Goal: Task Accomplishment & Management: Use online tool/utility

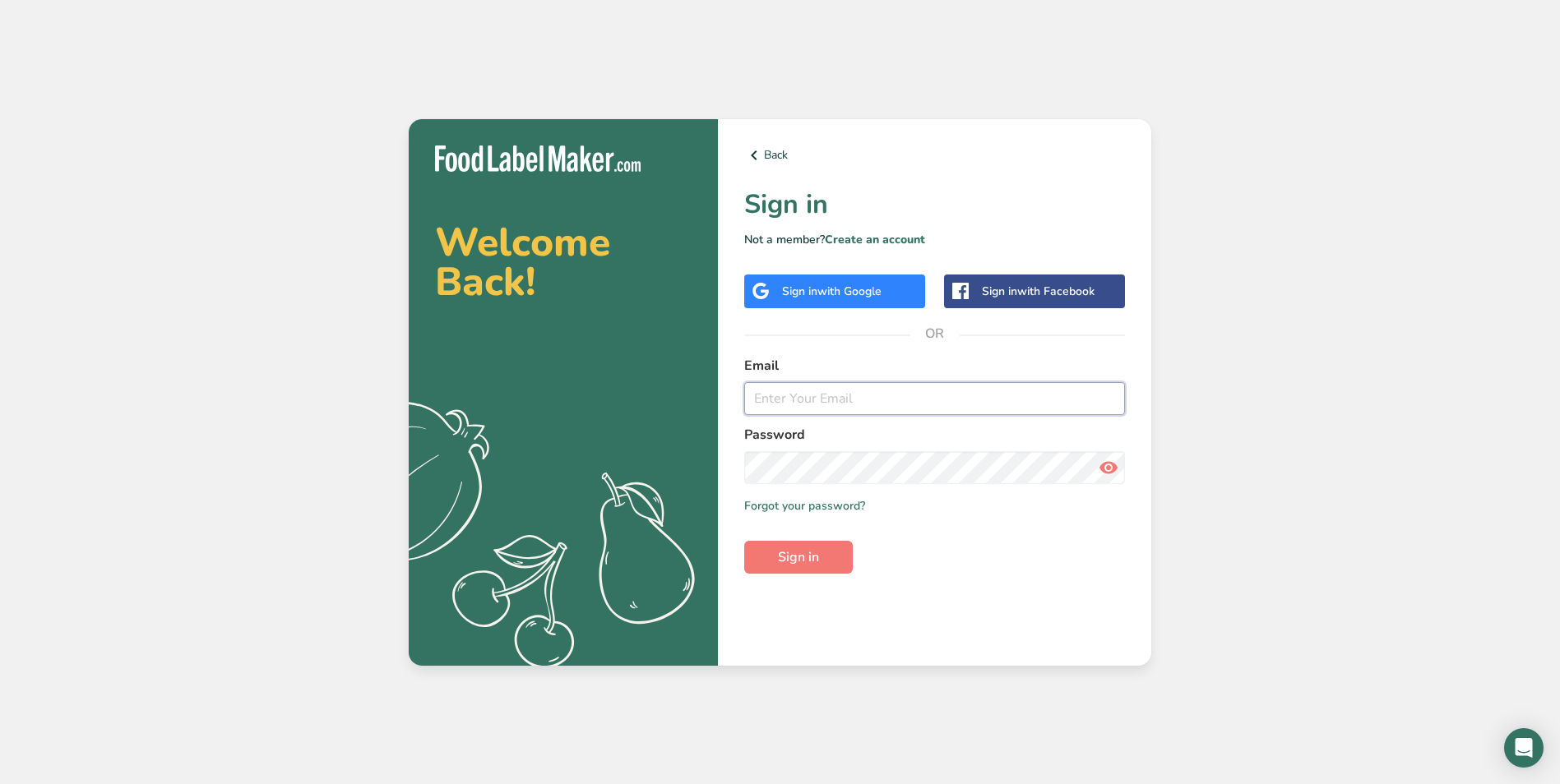
click at [817, 398] on input "email" at bounding box center [934, 398] width 381 height 32
type input "[PERSON_NAME][EMAIL_ADDRESS][DOMAIN_NAME]"
click at [821, 564] on button "Sign in" at bounding box center [798, 557] width 109 height 32
click at [818, 564] on span "Sign in" at bounding box center [798, 557] width 41 height 20
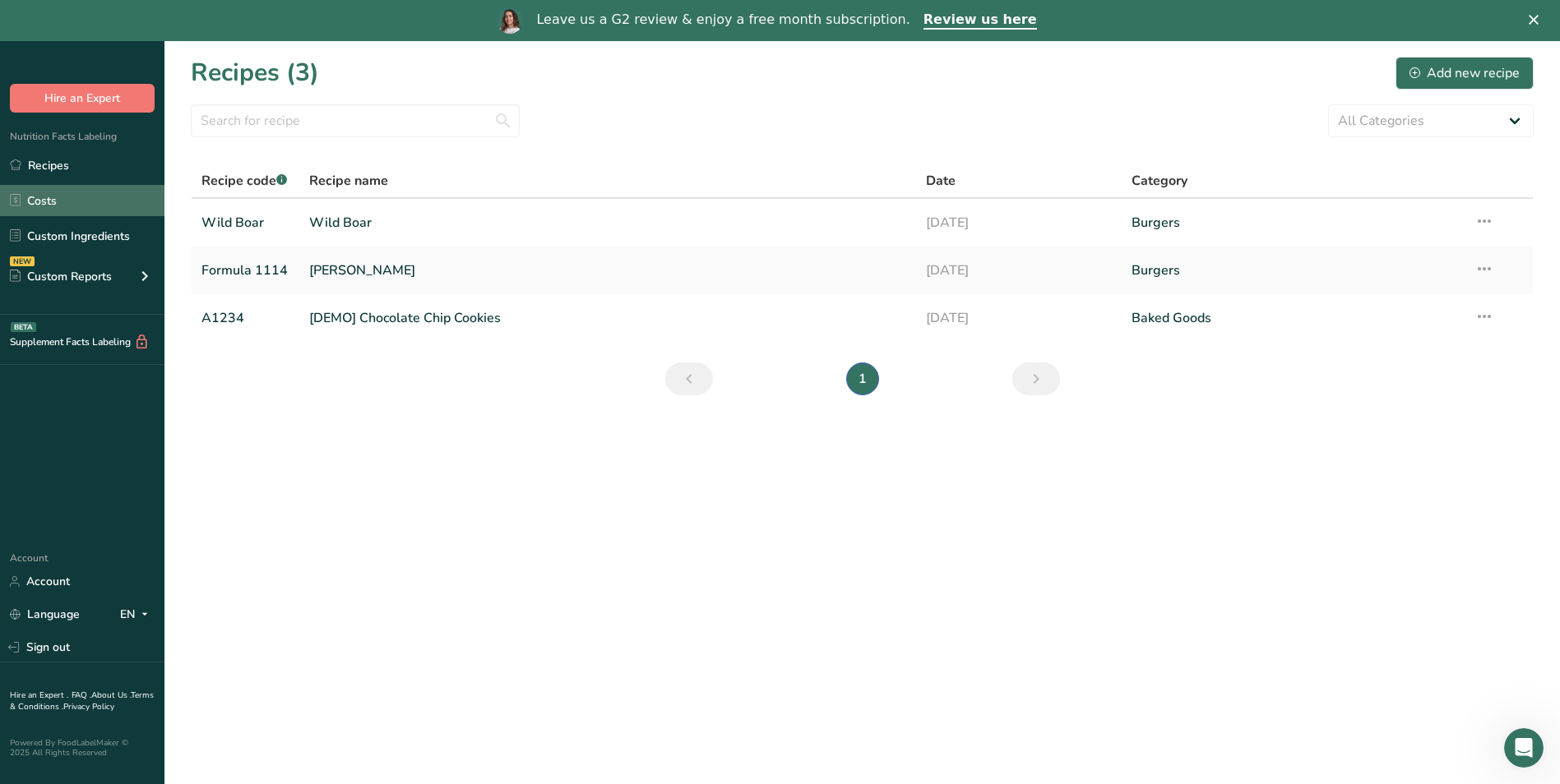
click at [108, 199] on link "Costs" at bounding box center [82, 200] width 164 height 32
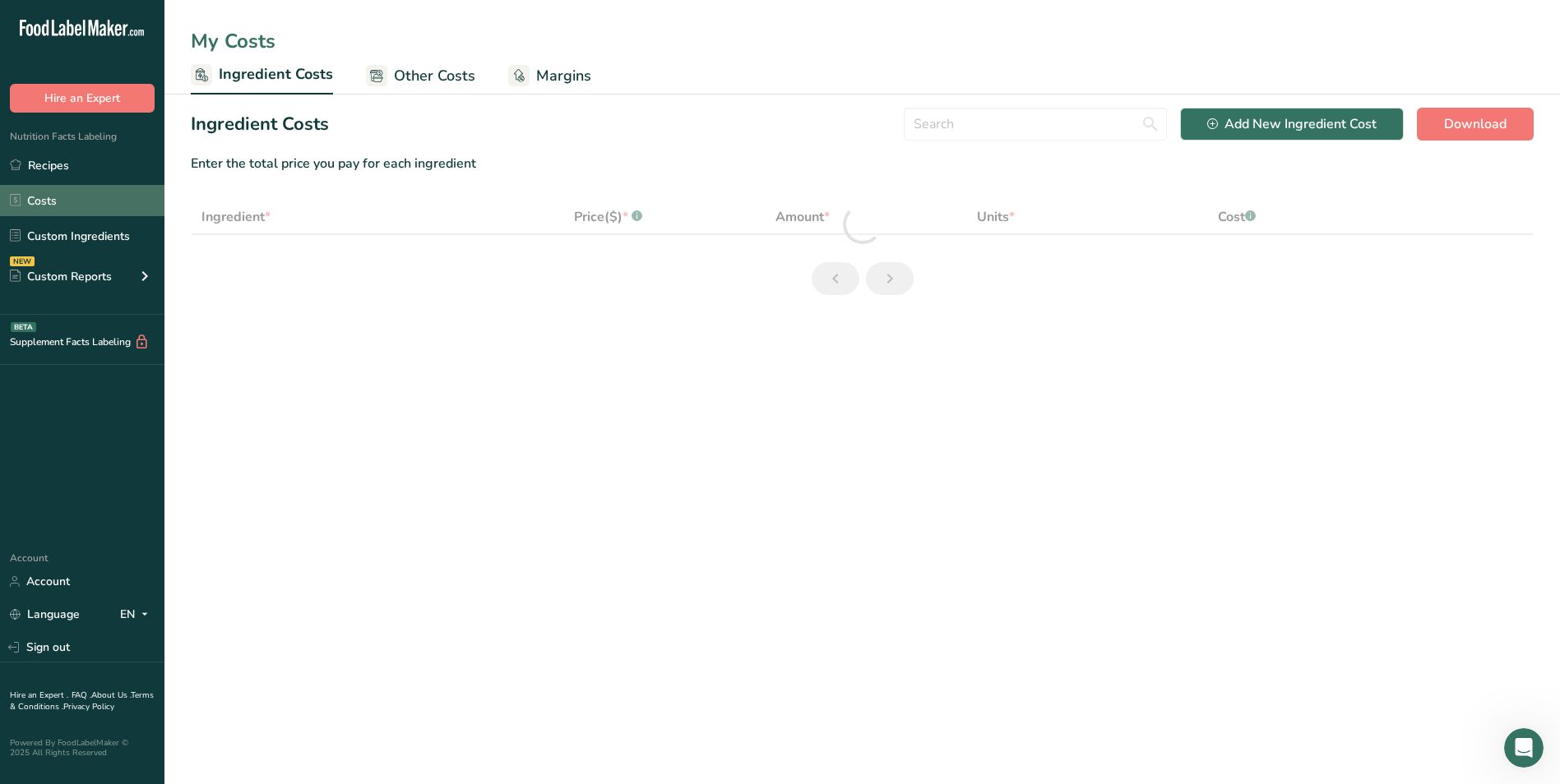
select select "1"
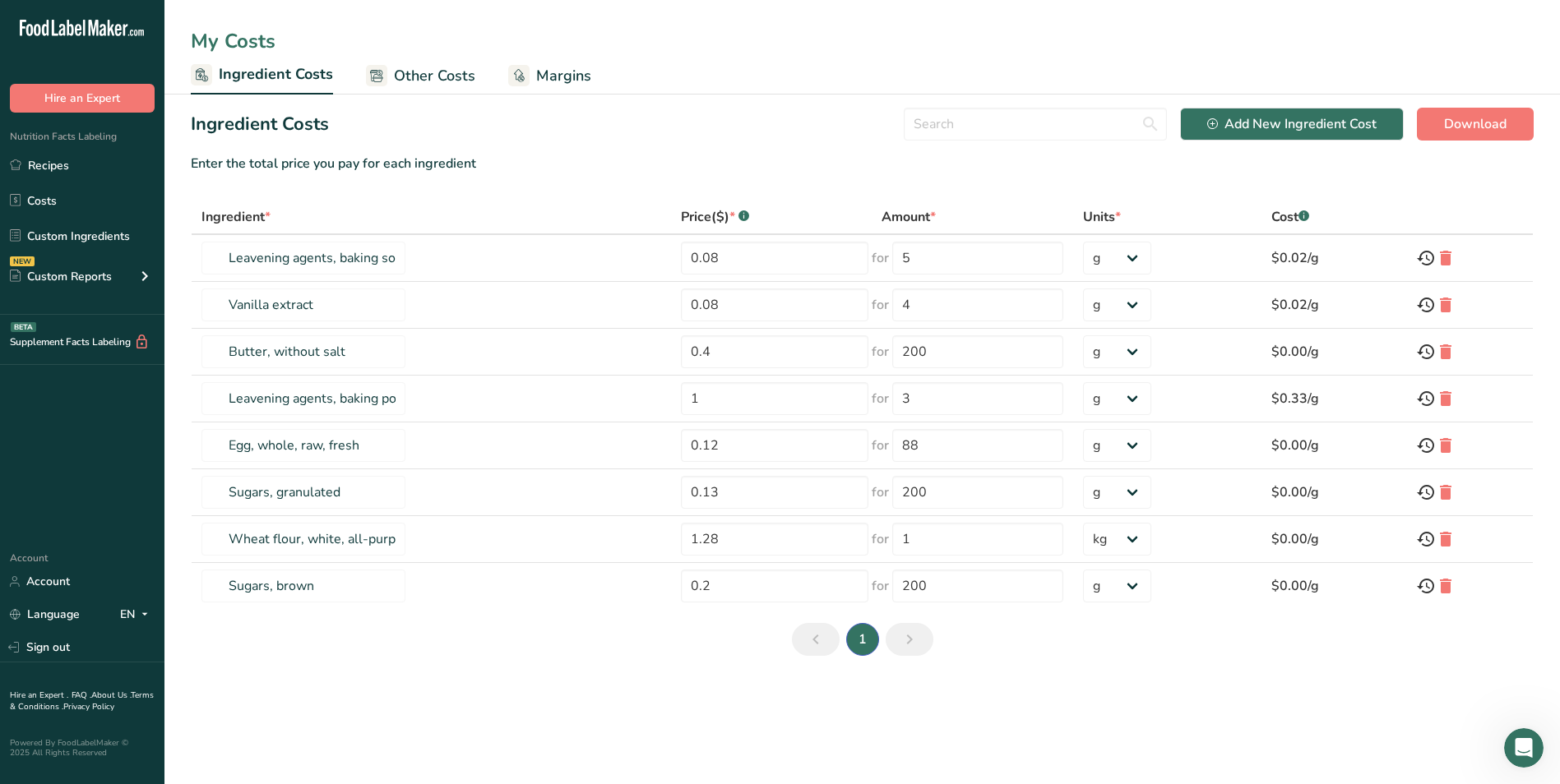
click at [565, 71] on span "Margins" at bounding box center [564, 76] width 55 height 22
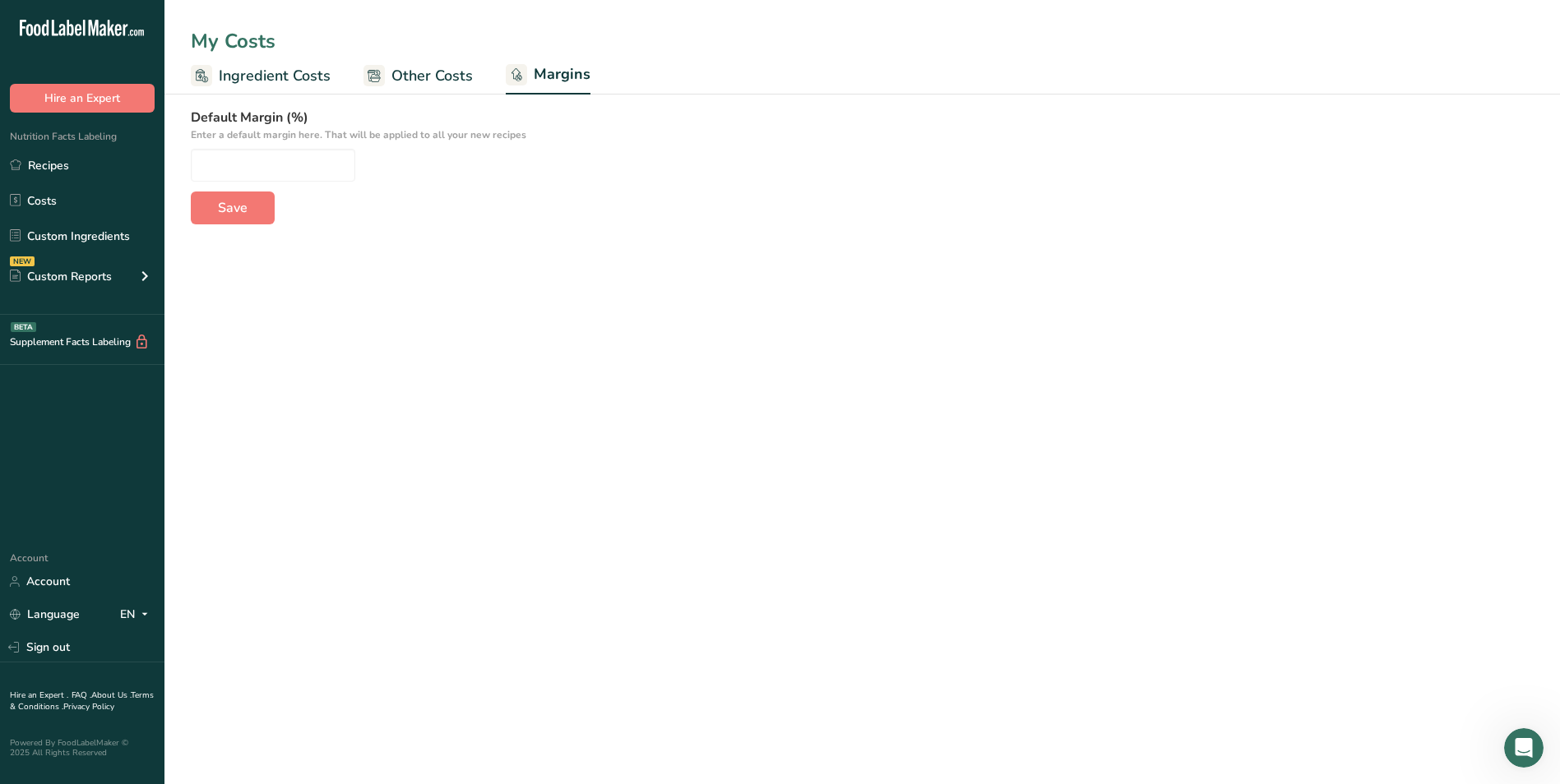
click at [430, 78] on span "Other Costs" at bounding box center [432, 76] width 81 height 22
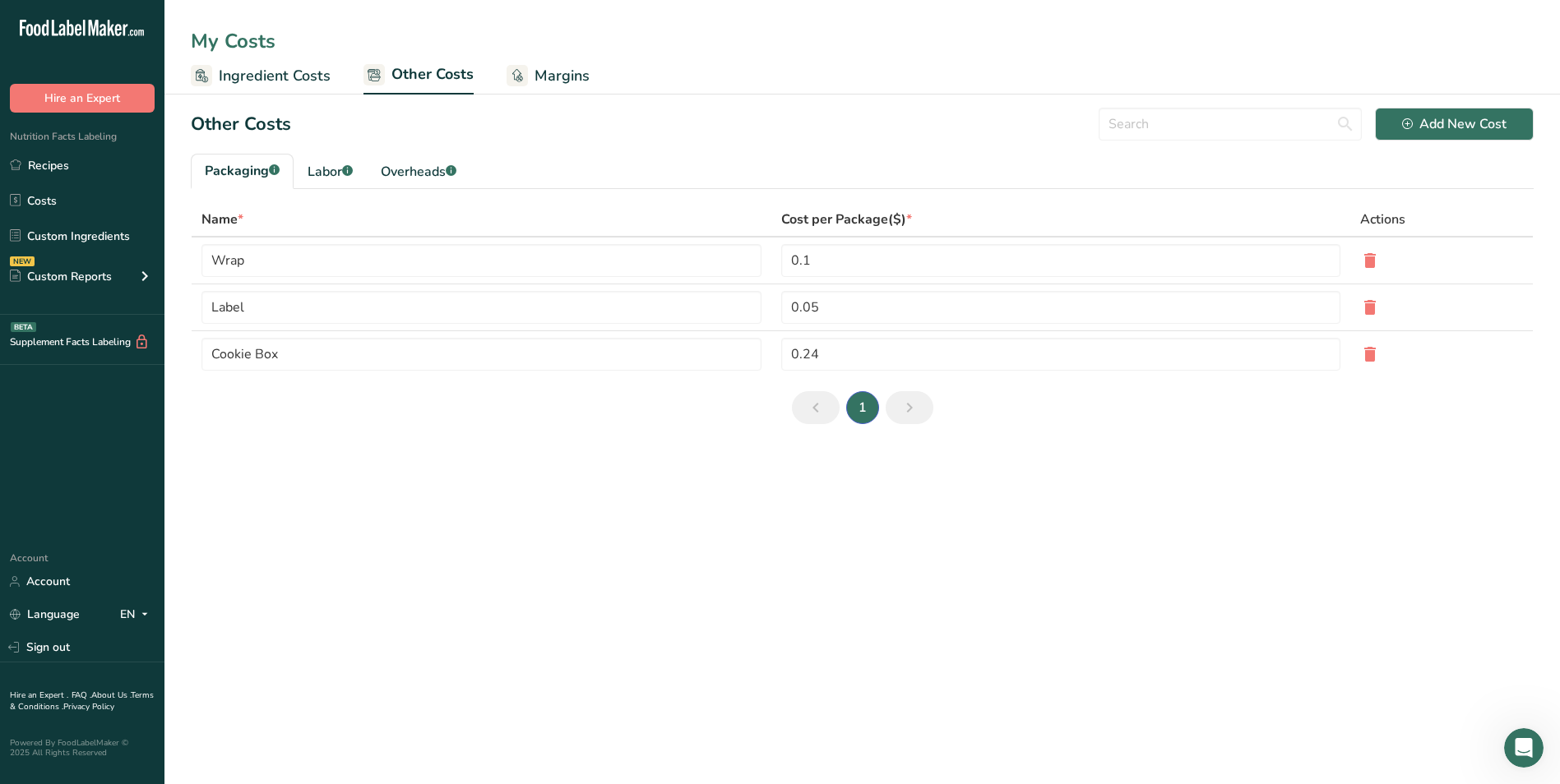
click at [275, 68] on span "Ingredient Costs" at bounding box center [275, 76] width 112 height 22
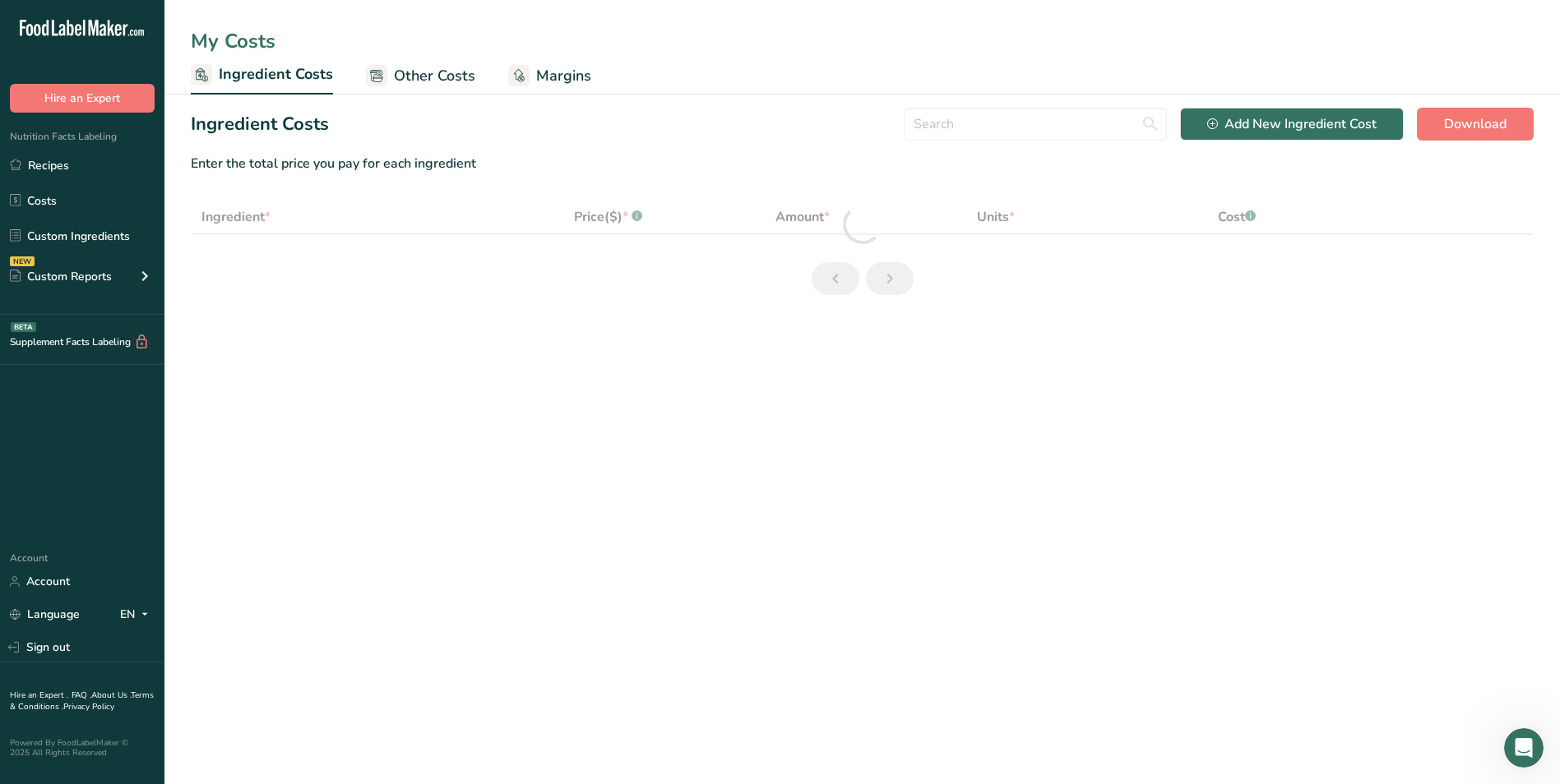
select select "1"
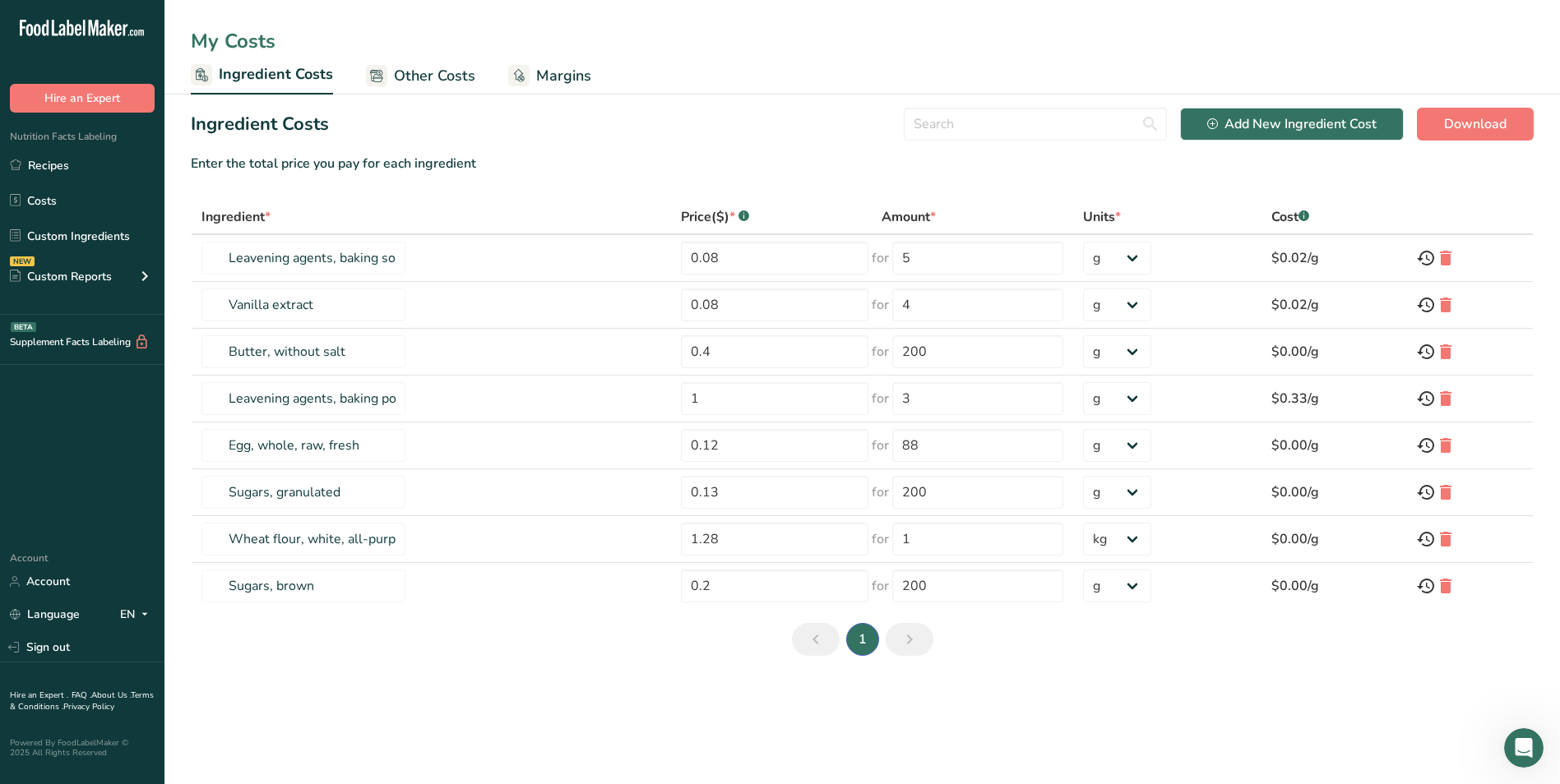
click at [561, 78] on span "Margins" at bounding box center [564, 76] width 55 height 22
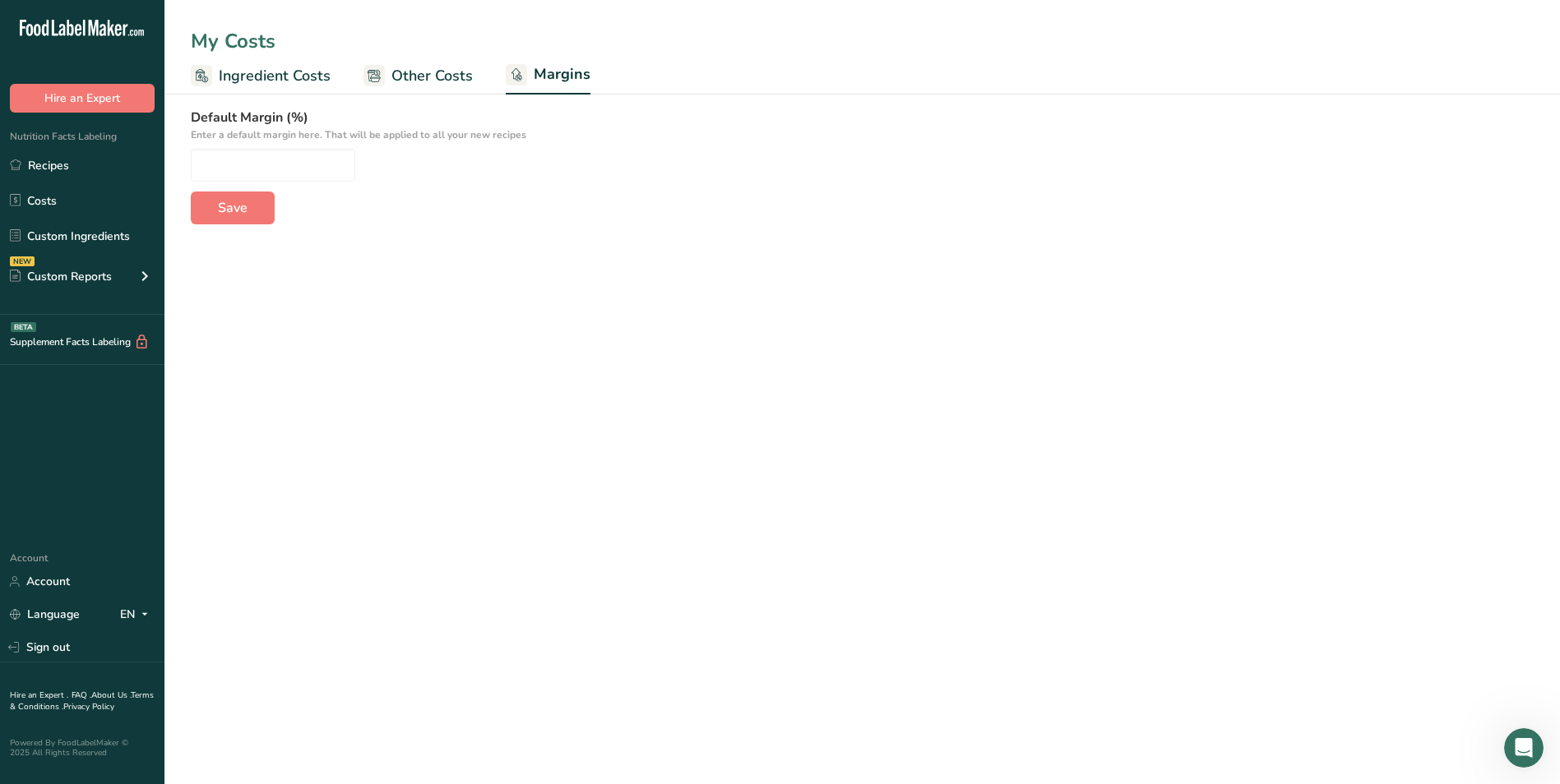
click at [432, 74] on span "Other Costs" at bounding box center [432, 76] width 81 height 22
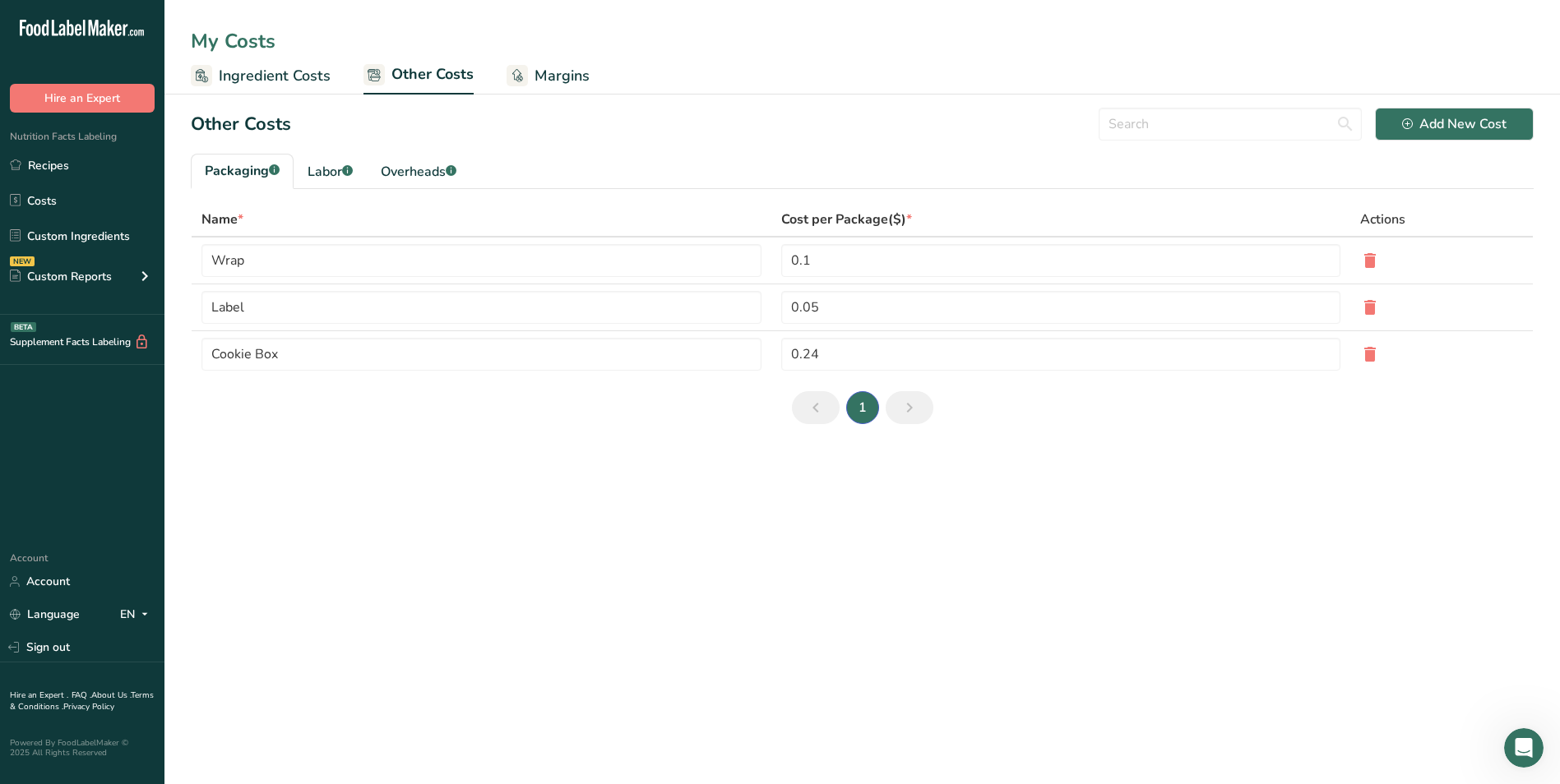
click at [303, 74] on span "Ingredient Costs" at bounding box center [275, 76] width 112 height 22
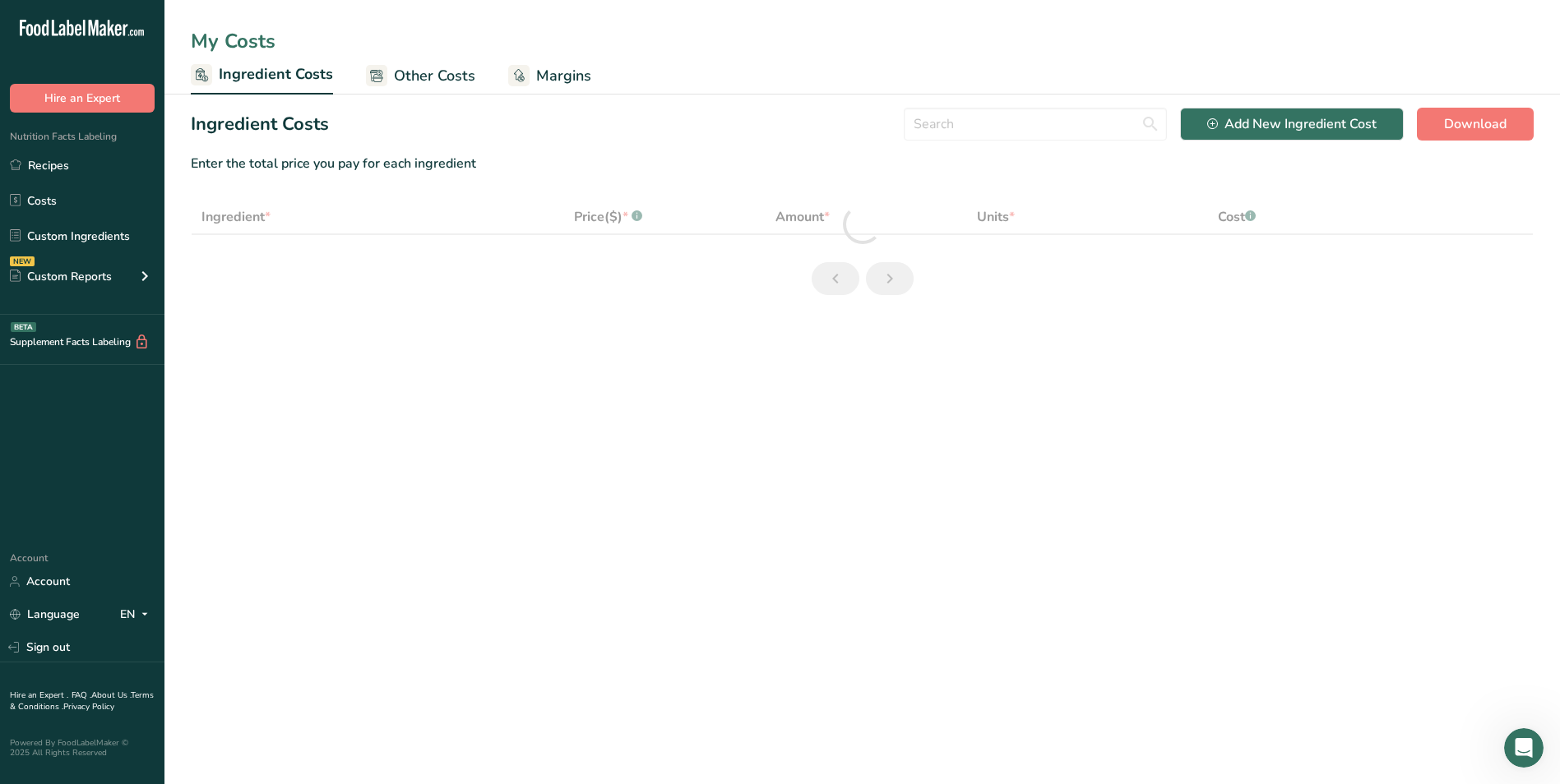
select select "1"
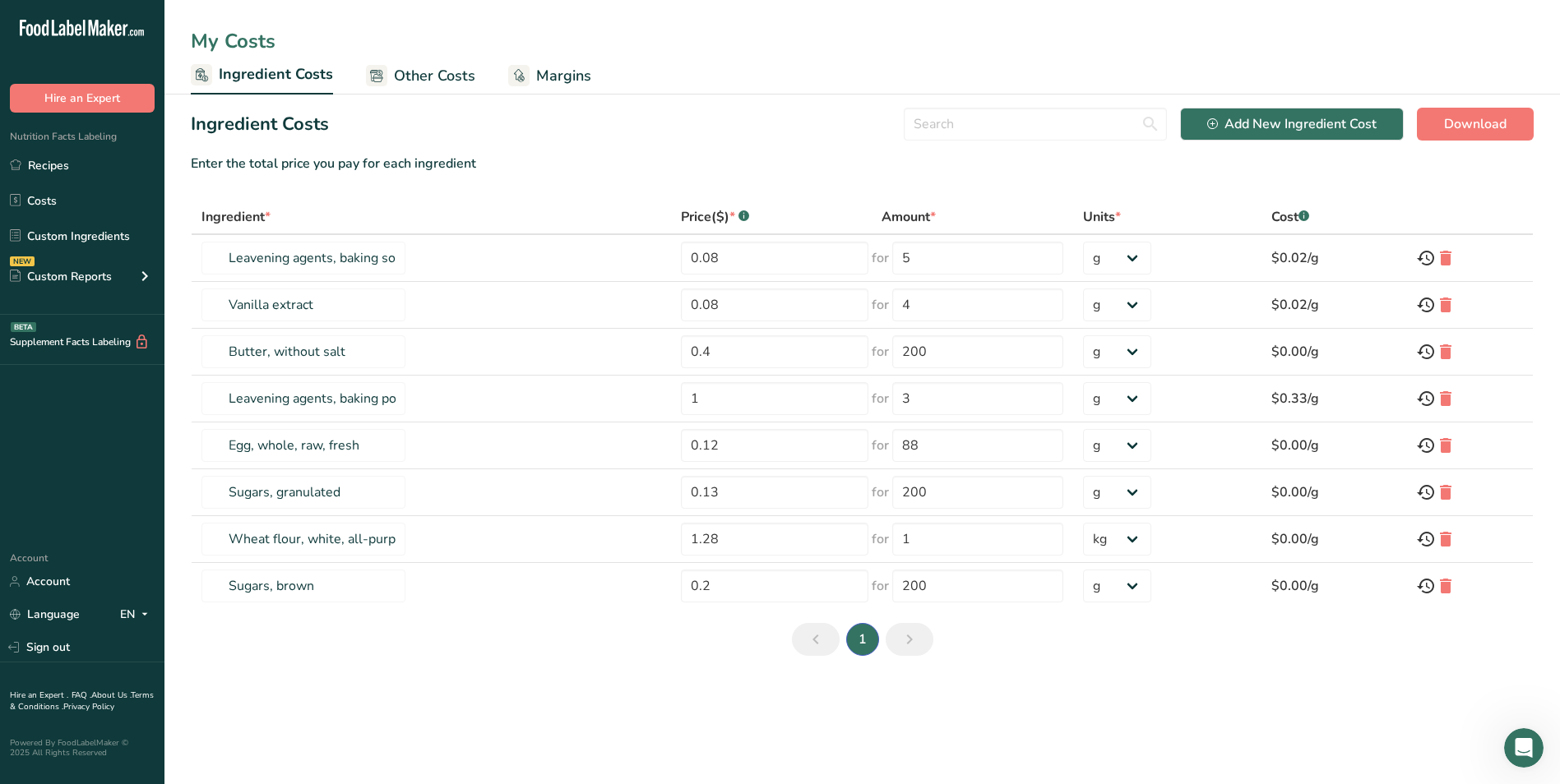
click at [431, 72] on span "Other Costs" at bounding box center [434, 76] width 81 height 22
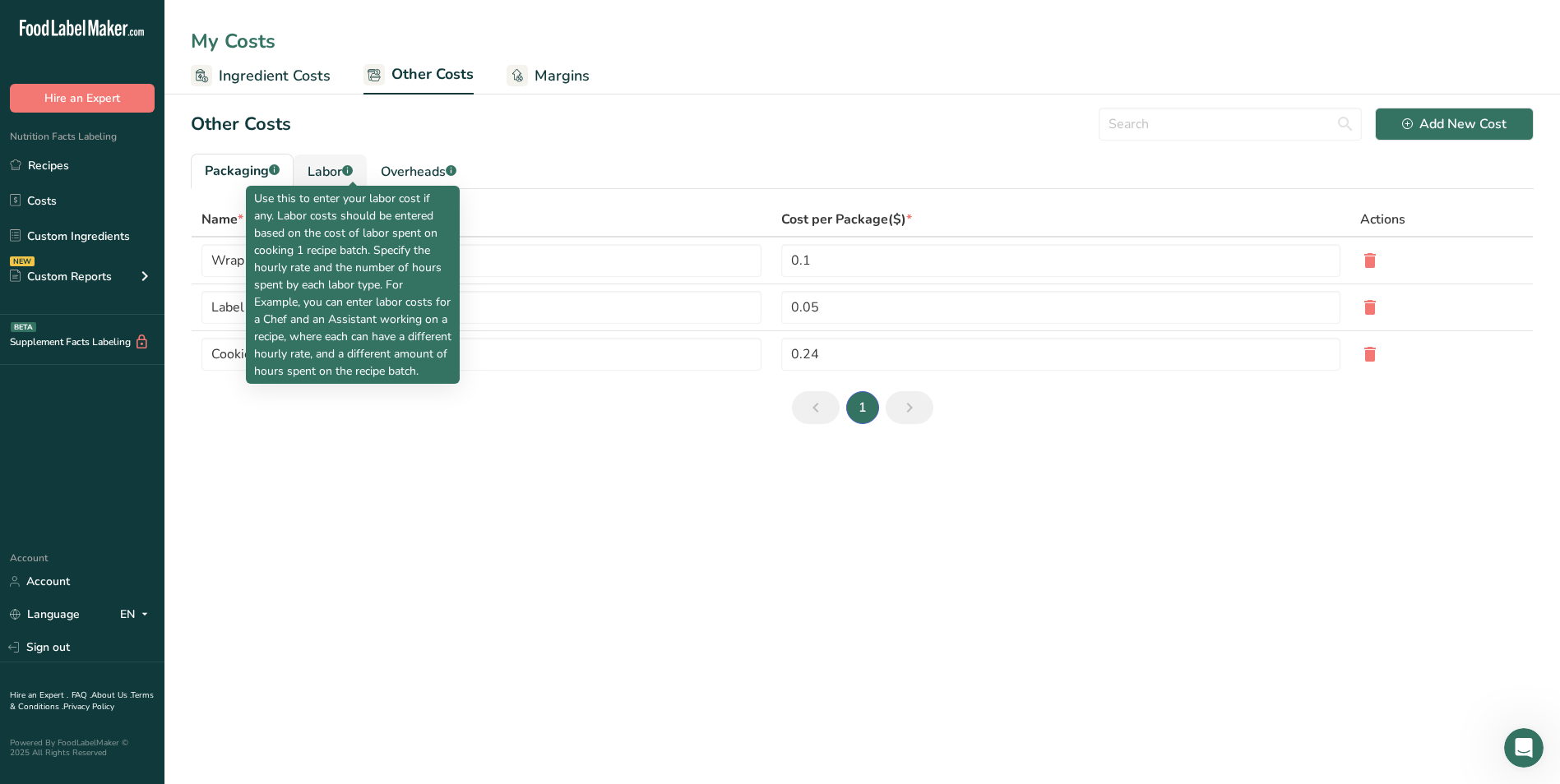
click at [341, 169] on div "Labor .a-a{fill:#347362;}.b-a{fill:#fff;}" at bounding box center [330, 171] width 45 height 20
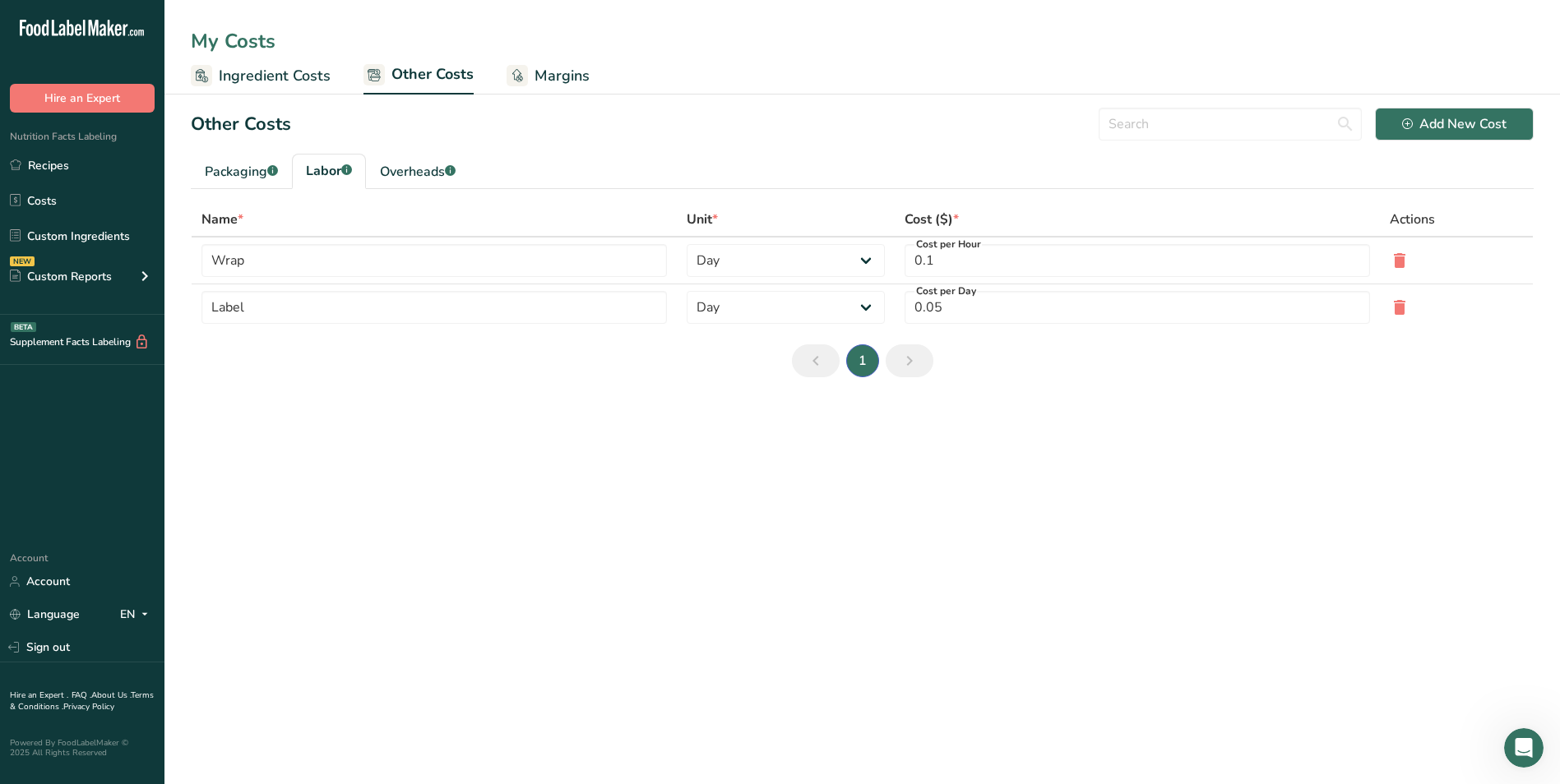
type input "[PERSON_NAME]"
type input "Chef"
type input "9.3"
select select "1"
type input "3"
